Goal: Task Accomplishment & Management: Manage account settings

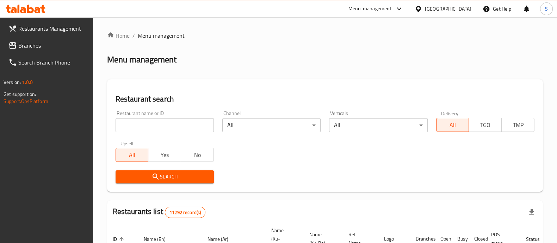
drag, startPoint x: 0, startPoint y: 0, endPoint x: 162, endPoint y: 126, distance: 205.4
click at [162, 126] on input "search" at bounding box center [165, 125] width 98 height 14
type input "tfk re"
click button "Search" at bounding box center [165, 176] width 98 height 13
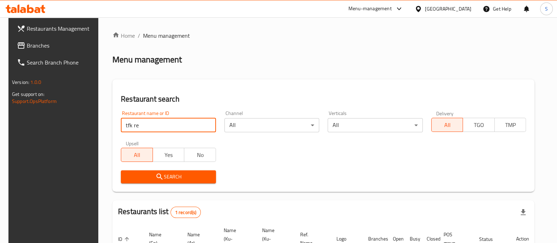
scroll to position [66, 0]
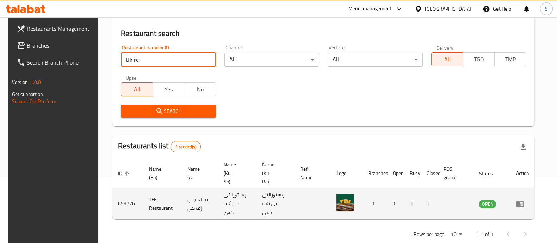
click at [524, 201] on icon "enhanced table" at bounding box center [520, 204] width 8 height 6
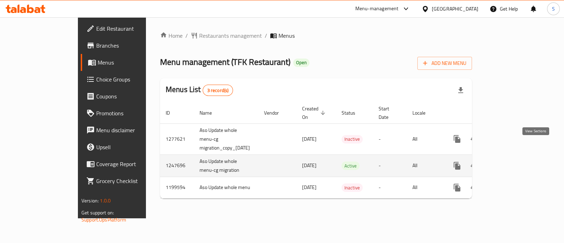
click at [512, 161] on icon "enhanced table" at bounding box center [508, 165] width 8 height 8
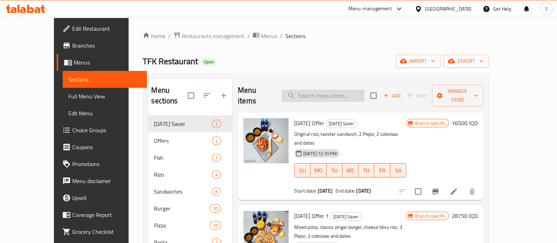
click at [343, 91] on input "search" at bounding box center [323, 95] width 83 height 12
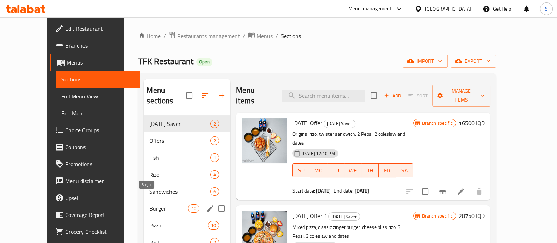
click at [149, 204] on span "Burger" at bounding box center [168, 208] width 39 height 8
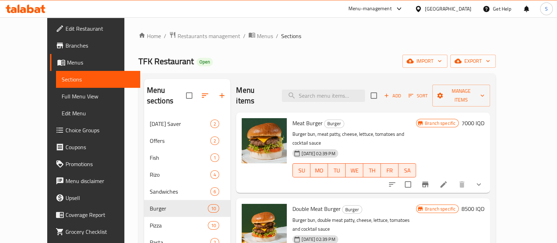
click at [434, 176] on button "Branch-specific-item" at bounding box center [425, 184] width 17 height 17
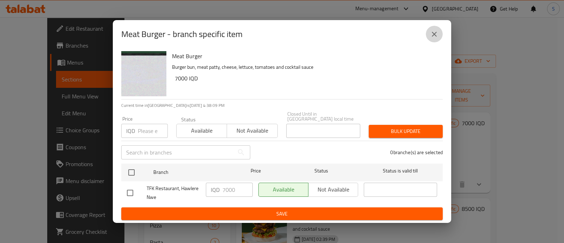
click at [438, 38] on icon "close" at bounding box center [434, 34] width 8 height 8
